Goal: Task Accomplishment & Management: Use online tool/utility

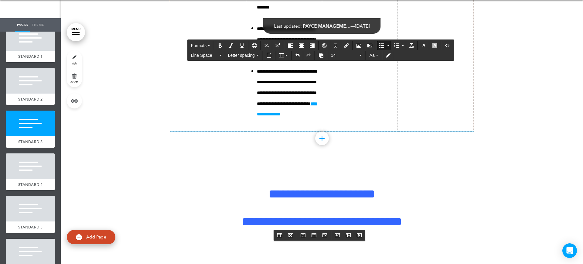
drag, startPoint x: 355, startPoint y: 101, endPoint x: 361, endPoint y: 97, distance: 6.9
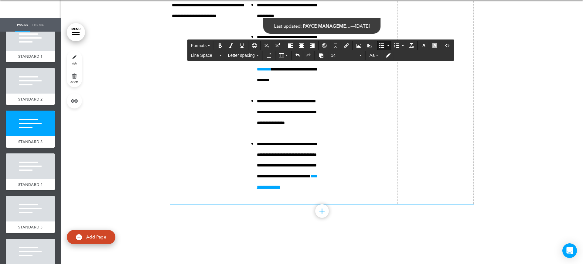
scroll to position [3505, 0]
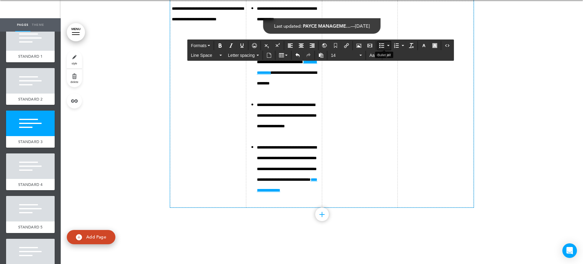
click at [382, 46] on icon "Bullet list" at bounding box center [381, 45] width 5 height 5
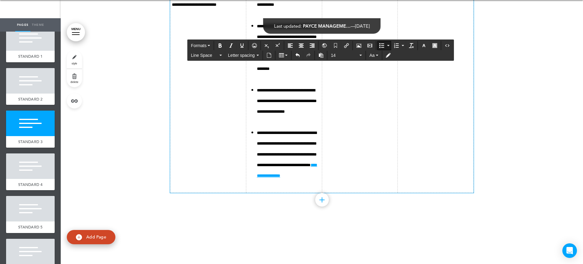
scroll to position [3543, 0]
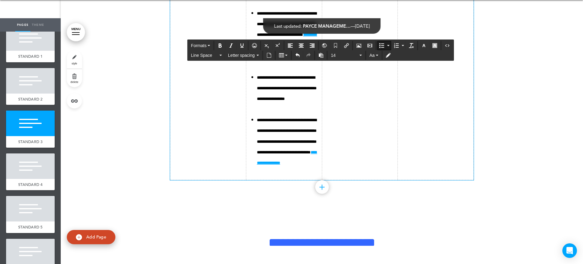
click at [347, 180] on td at bounding box center [360, 77] width 76 height 206
click at [383, 46] on icon "Bullet list" at bounding box center [381, 45] width 5 height 5
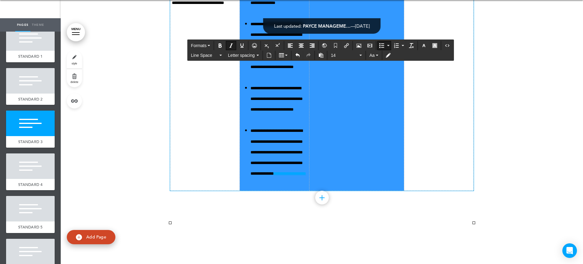
drag, startPoint x: 354, startPoint y: 188, endPoint x: 317, endPoint y: 189, distance: 37.1
click at [317, 189] on tr "**********" at bounding box center [322, 88] width 304 height 206
click at [336, 191] on td "***" at bounding box center [356, 88] width 95 height 206
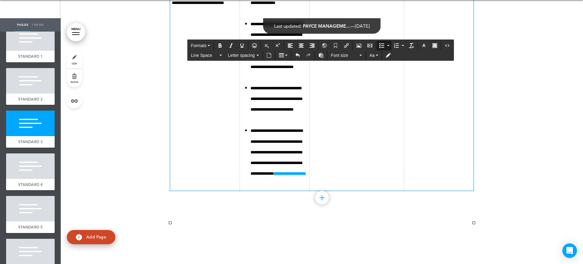
drag, startPoint x: 353, startPoint y: 191, endPoint x: 345, endPoint y: 156, distance: 36.3
click at [339, 57] on span "Font size" at bounding box center [344, 55] width 27 height 6
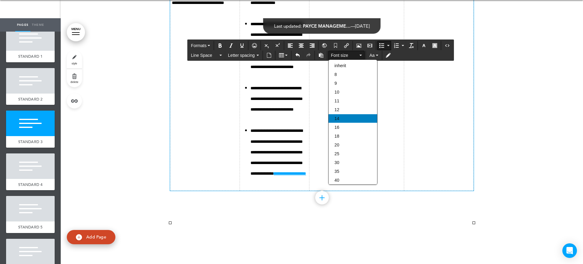
click at [338, 115] on div "14" at bounding box center [353, 118] width 49 height 9
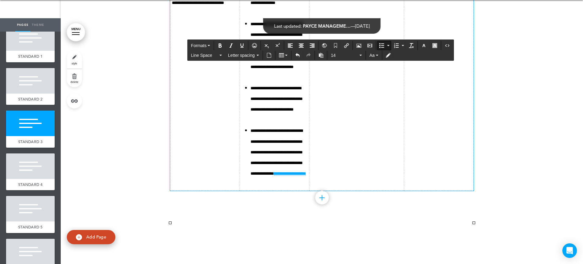
click at [353, 191] on td "***" at bounding box center [356, 88] width 95 height 206
click at [379, 42] on button "Bullet list" at bounding box center [382, 45] width 9 height 9
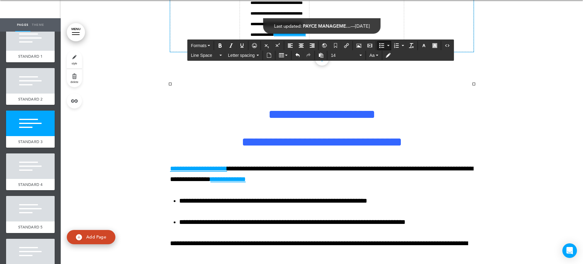
scroll to position [3695, 0]
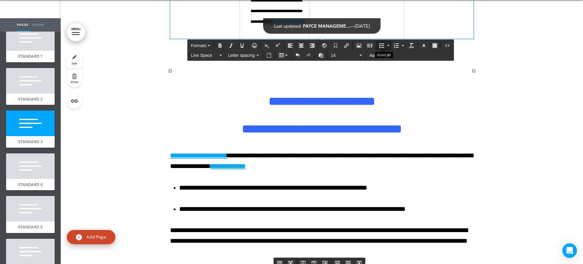
click at [378, 43] on button "Bullet list" at bounding box center [382, 45] width 9 height 9
click at [384, 42] on button "Bullet list" at bounding box center [382, 45] width 9 height 9
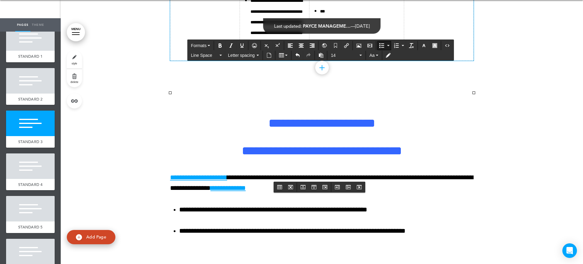
scroll to position [3657, 0]
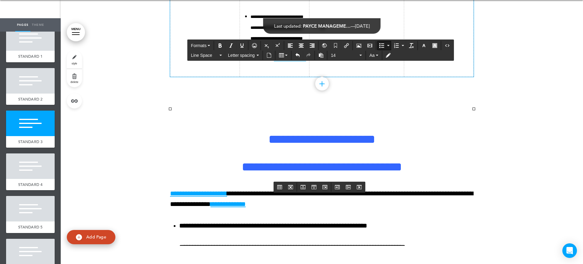
click at [384, 49] on button "Bullet list" at bounding box center [382, 45] width 9 height 9
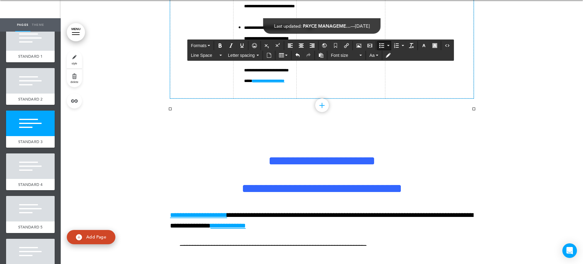
drag, startPoint x: 442, startPoint y: 77, endPoint x: 403, endPoint y: 77, distance: 38.9
click at [338, 56] on span "Font size" at bounding box center [344, 55] width 27 height 6
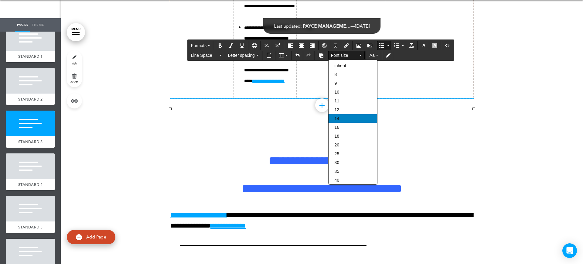
click at [344, 120] on div "14" at bounding box center [353, 118] width 49 height 9
